Goal: Find specific page/section: Find specific page/section

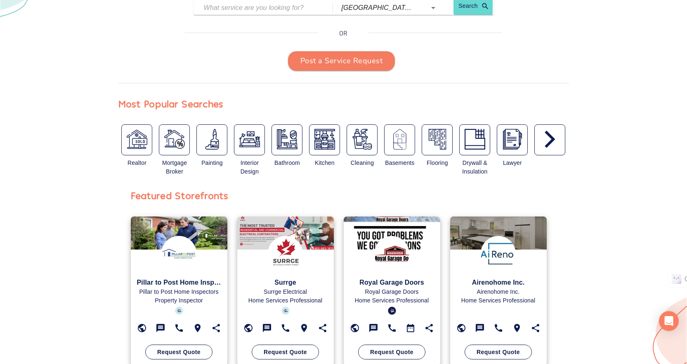
drag, startPoint x: 600, startPoint y: 282, endPoint x: 601, endPoint y: 208, distance: 74.7
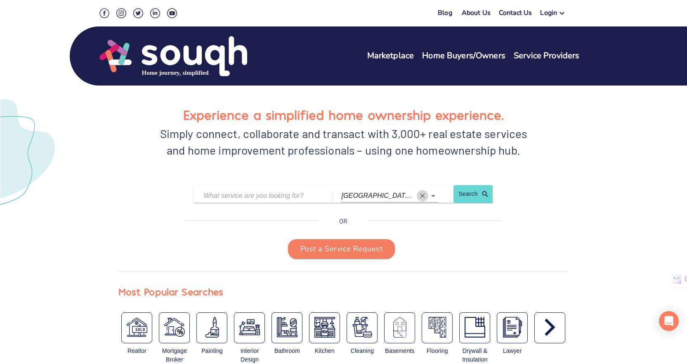
click at [423, 197] on icon "Clear" at bounding box center [423, 196] width 8 height 8
click at [584, 213] on div "Experience a simplified home ownership experience. Simply connect, collaborate …" at bounding box center [344, 227] width 508 height 296
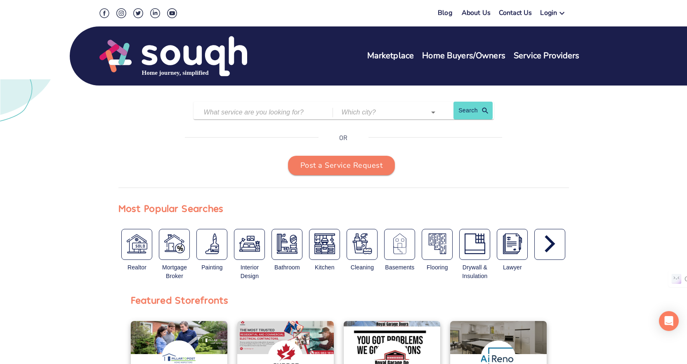
scroll to position [83, 0]
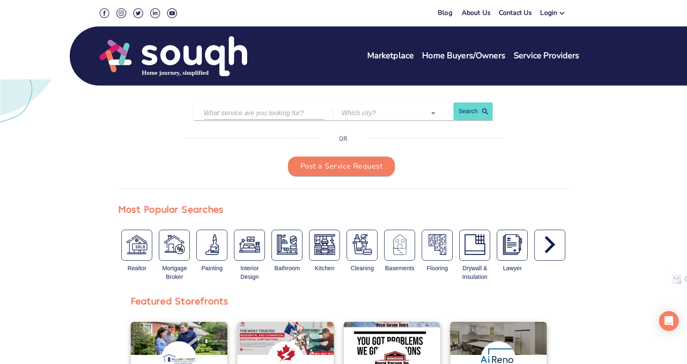
click at [268, 114] on input "text" at bounding box center [258, 112] width 109 height 13
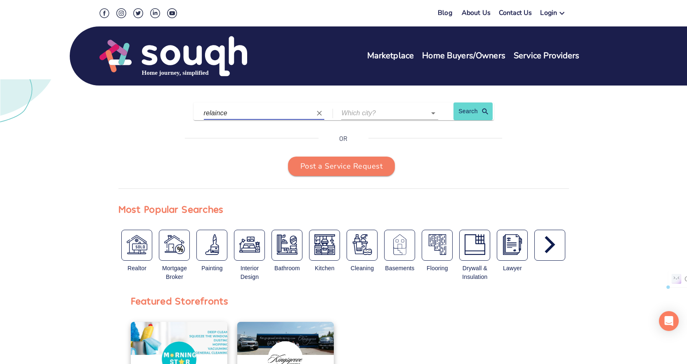
type input "relaince"
click at [376, 115] on input "text" at bounding box center [377, 112] width 73 height 13
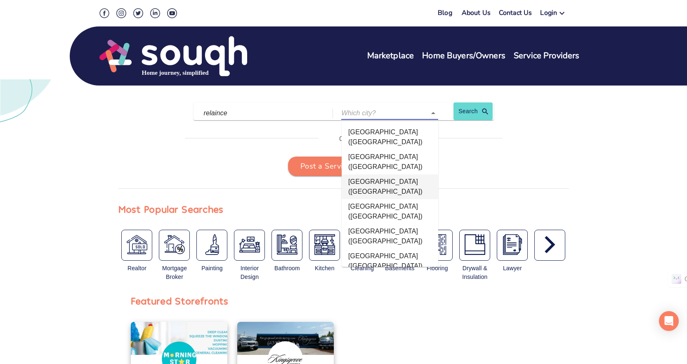
click at [379, 174] on li "[GEOGRAPHIC_DATA] ([GEOGRAPHIC_DATA])" at bounding box center [390, 186] width 97 height 25
type input "[GEOGRAPHIC_DATA] ([GEOGRAPHIC_DATA])"
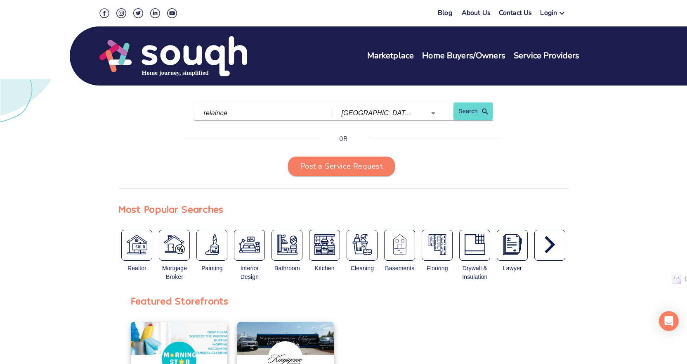
click at [473, 108] on link "Search" at bounding box center [470, 113] width 33 height 14
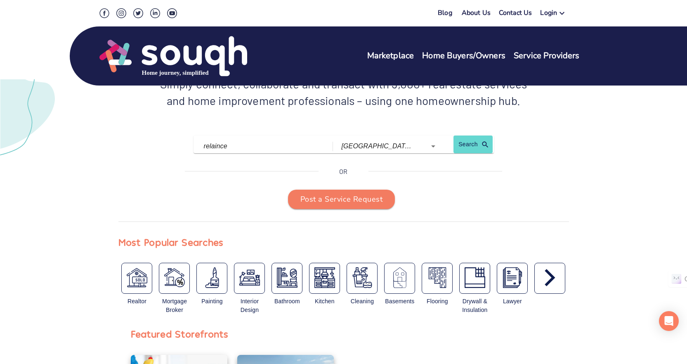
scroll to position [0, 0]
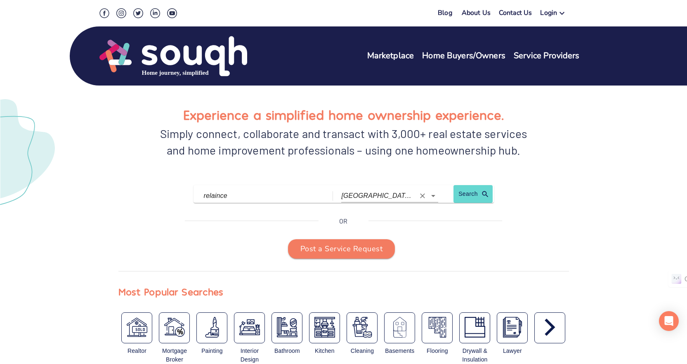
click at [421, 196] on icon "Clear" at bounding box center [423, 196] width 8 height 8
click at [292, 197] on input "relaince" at bounding box center [258, 195] width 109 height 13
click at [320, 196] on icon "Clear" at bounding box center [319, 195] width 5 height 5
